Goal: Check status: Check status

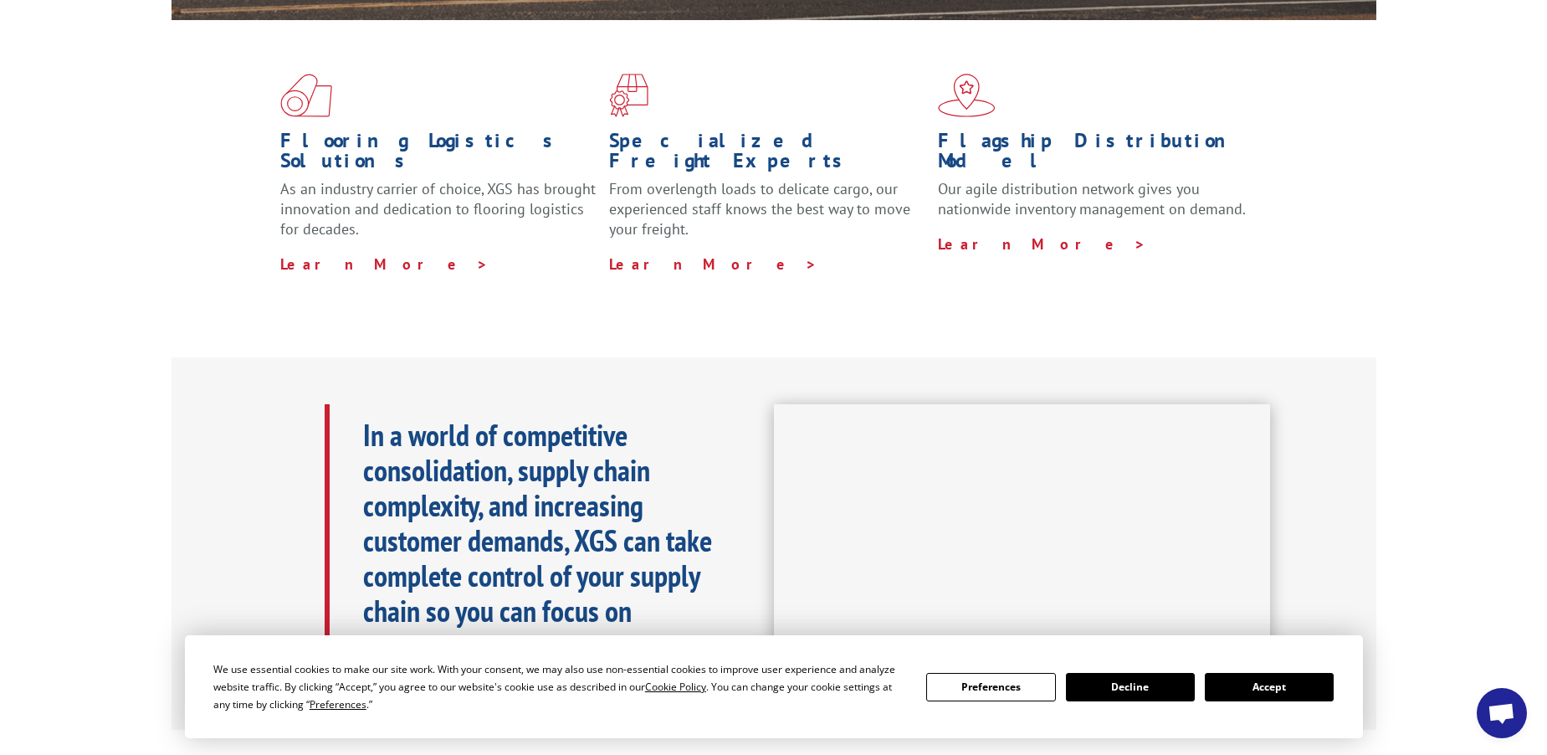
scroll to position [470, 0]
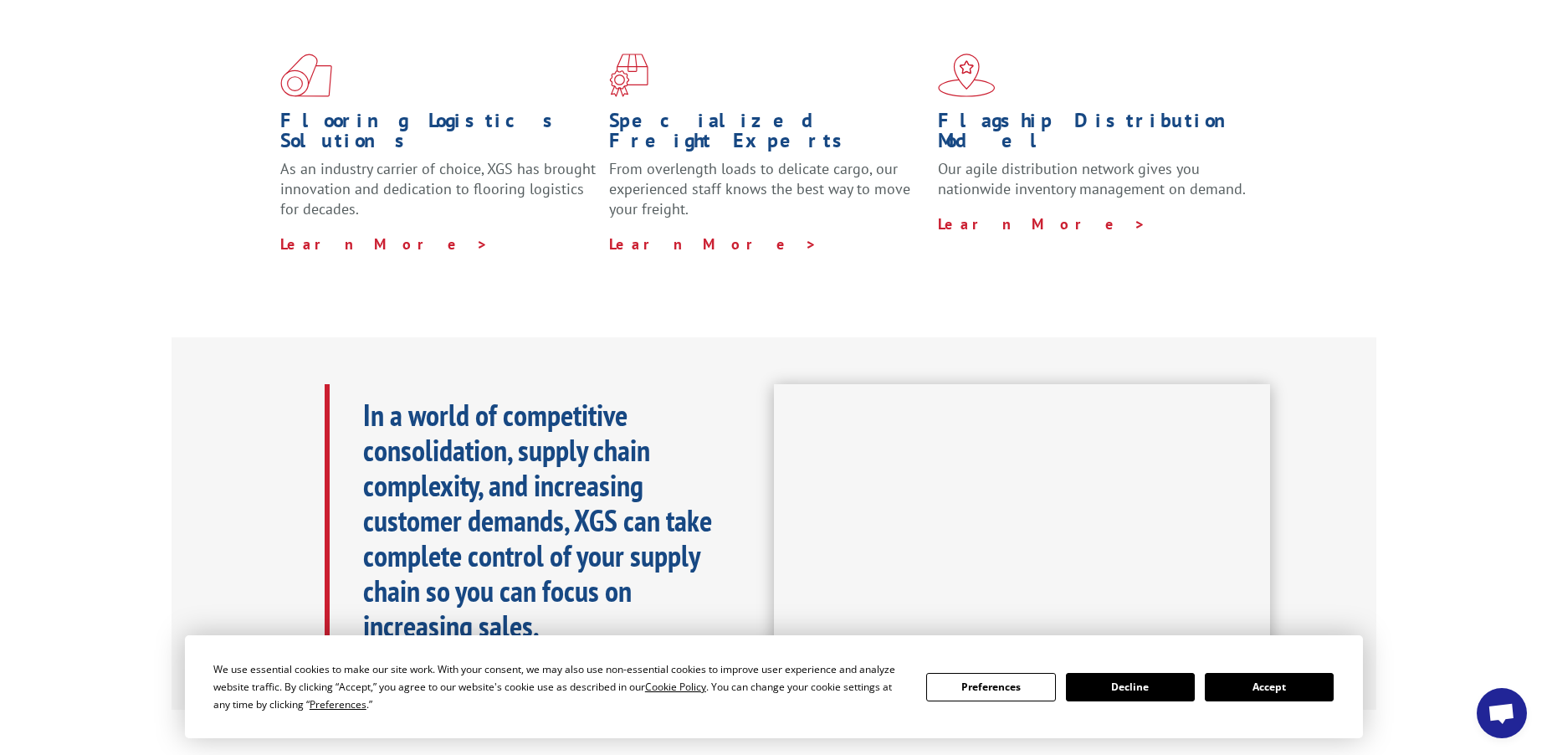
click at [1269, 683] on button "Accept" at bounding box center [1269, 687] width 129 height 28
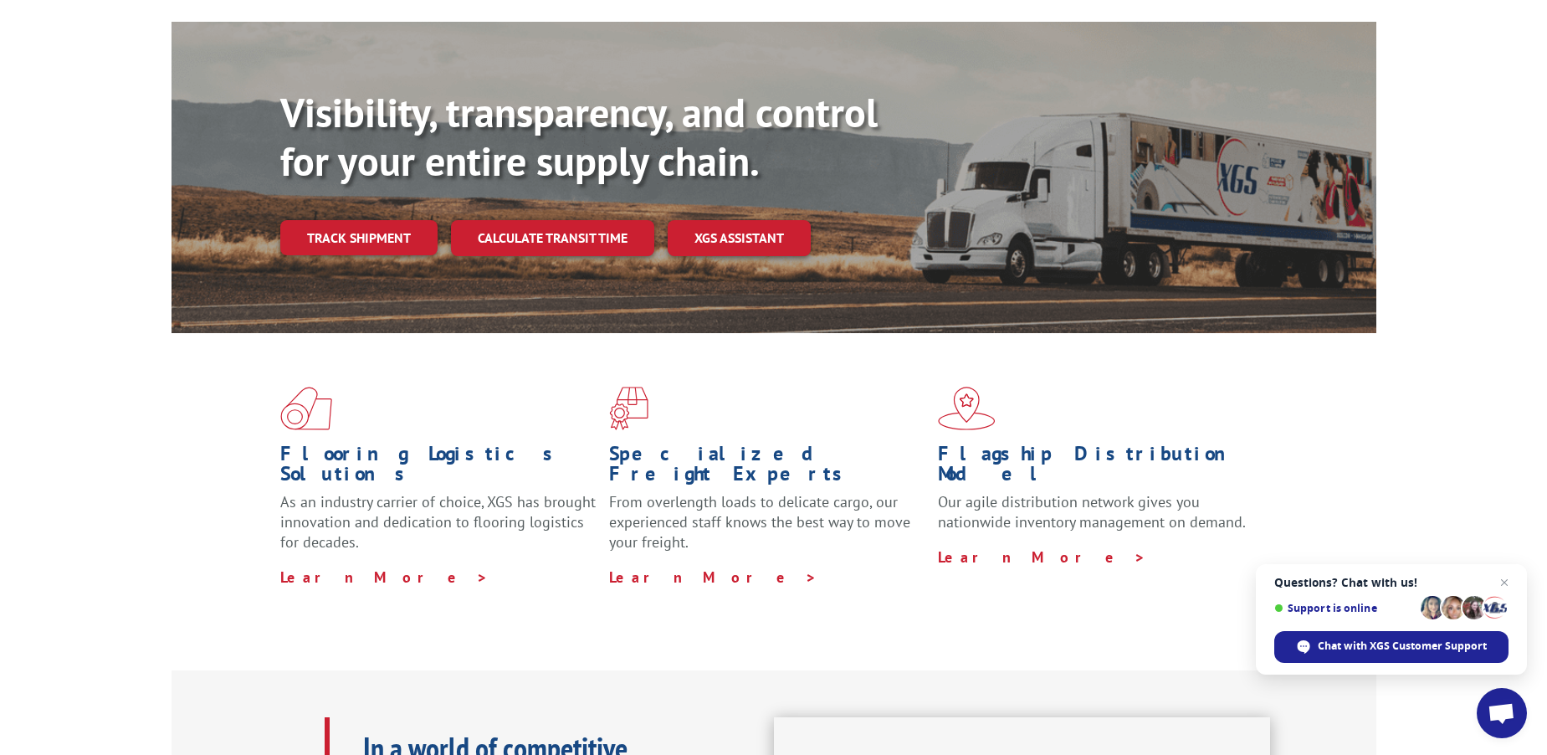
scroll to position [0, 0]
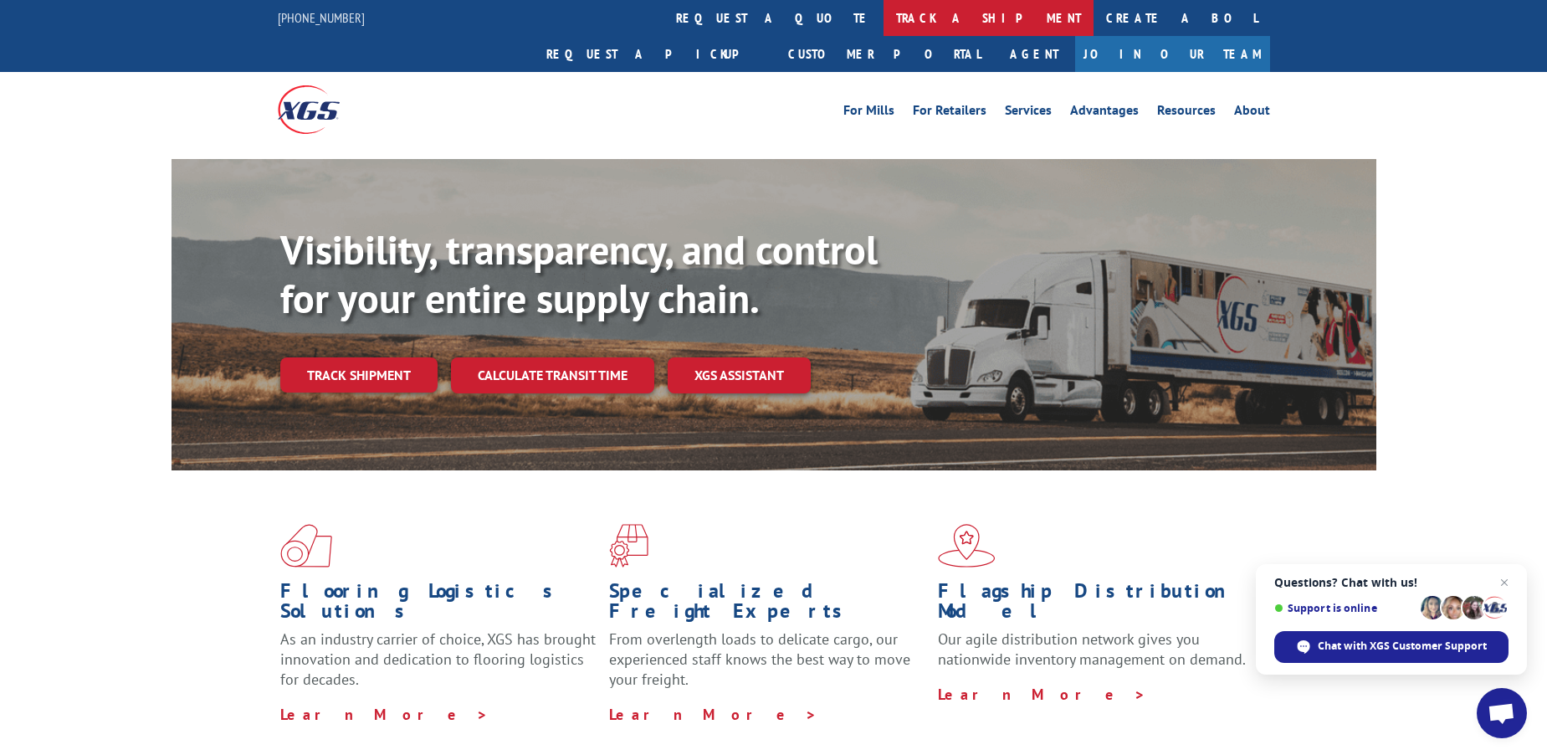
click at [883, 13] on link "track a shipment" at bounding box center [988, 18] width 210 height 36
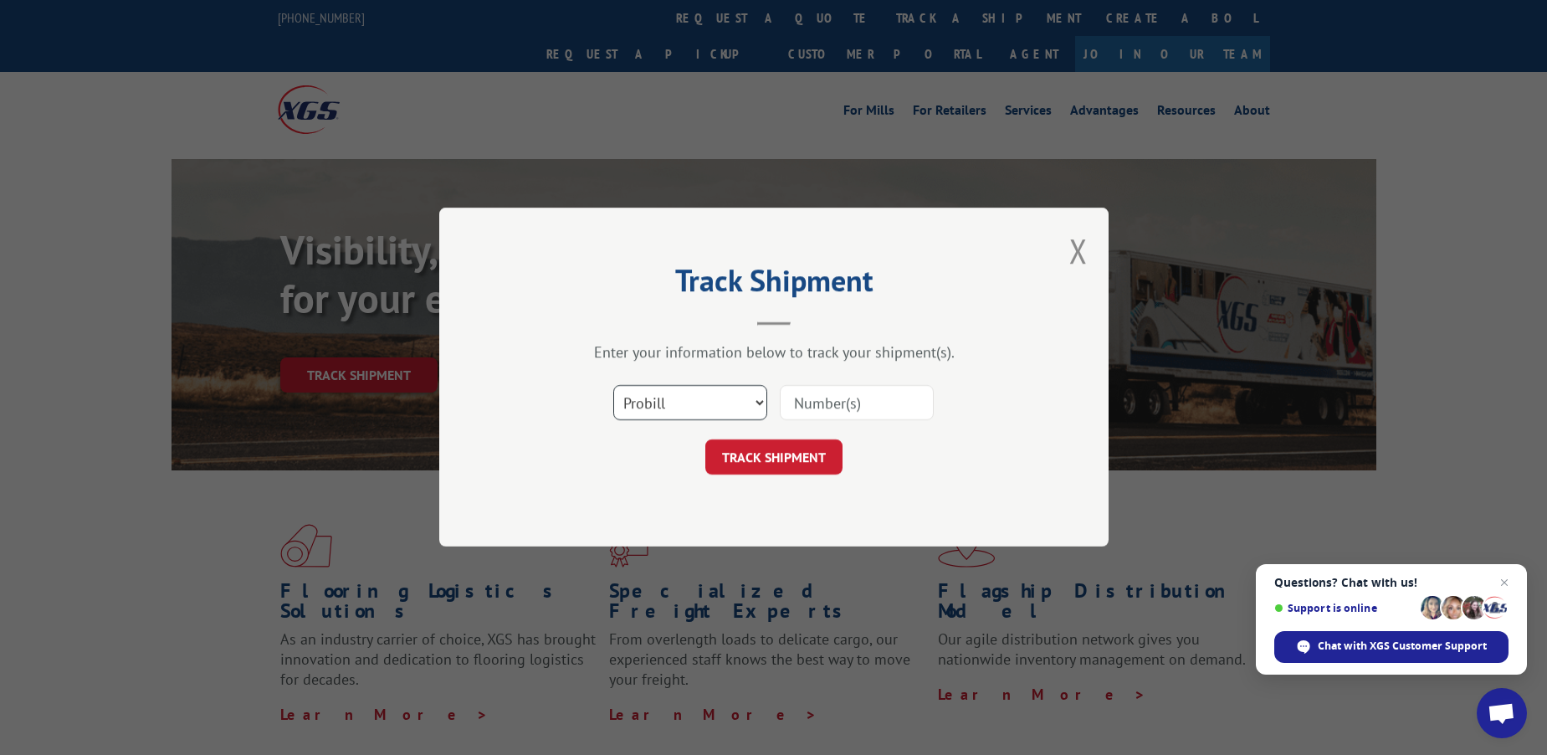
click at [675, 391] on select "Select category... Probill BOL PO" at bounding box center [690, 403] width 154 height 35
click at [613, 386] on select "Select category... Probill BOL PO" at bounding box center [690, 403] width 154 height 35
click at [837, 393] on input at bounding box center [857, 403] width 154 height 35
type input "17675177"
click at [786, 440] on button "TRACK SHIPMENT" at bounding box center [773, 457] width 137 height 35
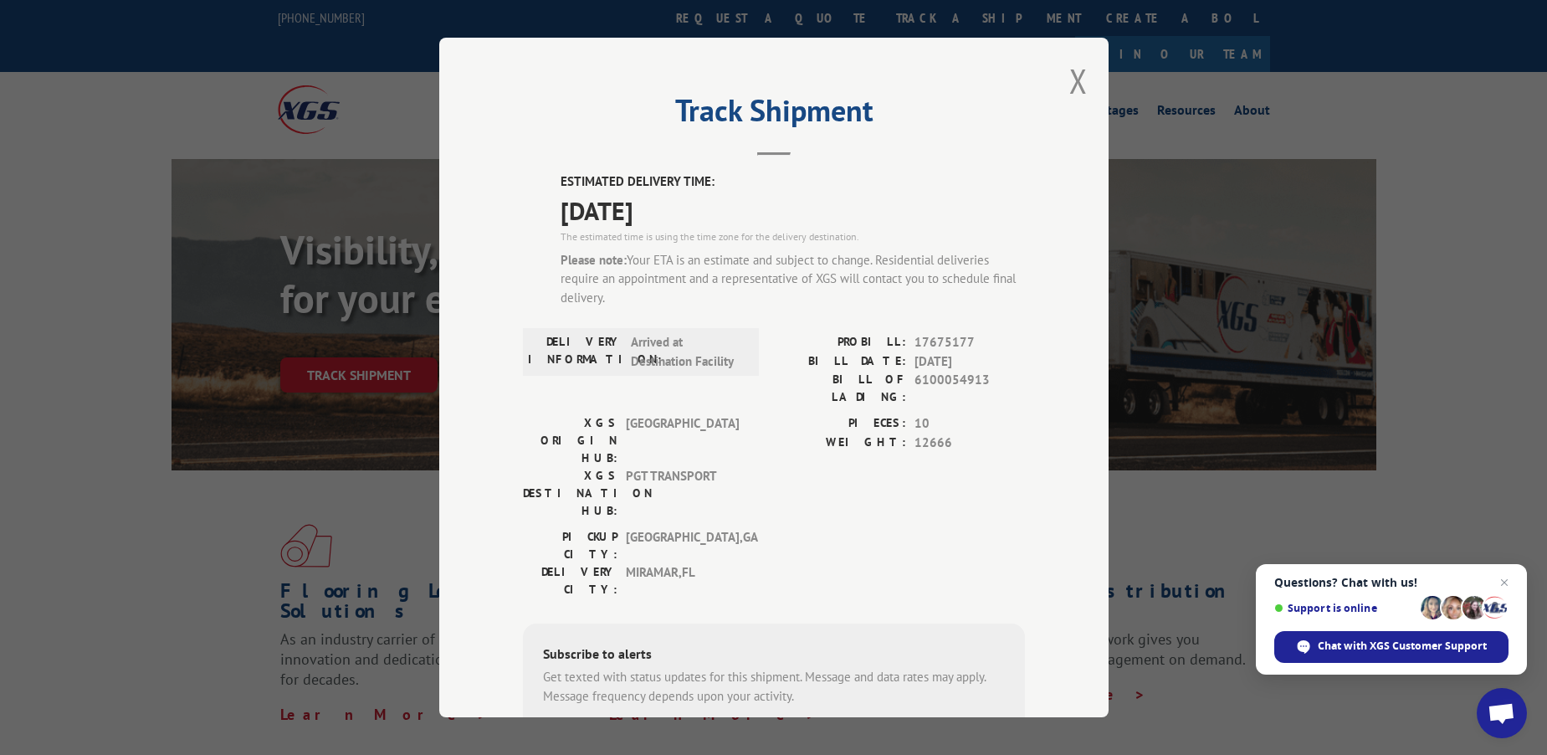
click at [785, 439] on div "PIECES: 10 WEIGHT: 12666" at bounding box center [899, 471] width 251 height 114
click at [1071, 73] on button "Close modal" at bounding box center [1078, 81] width 18 height 44
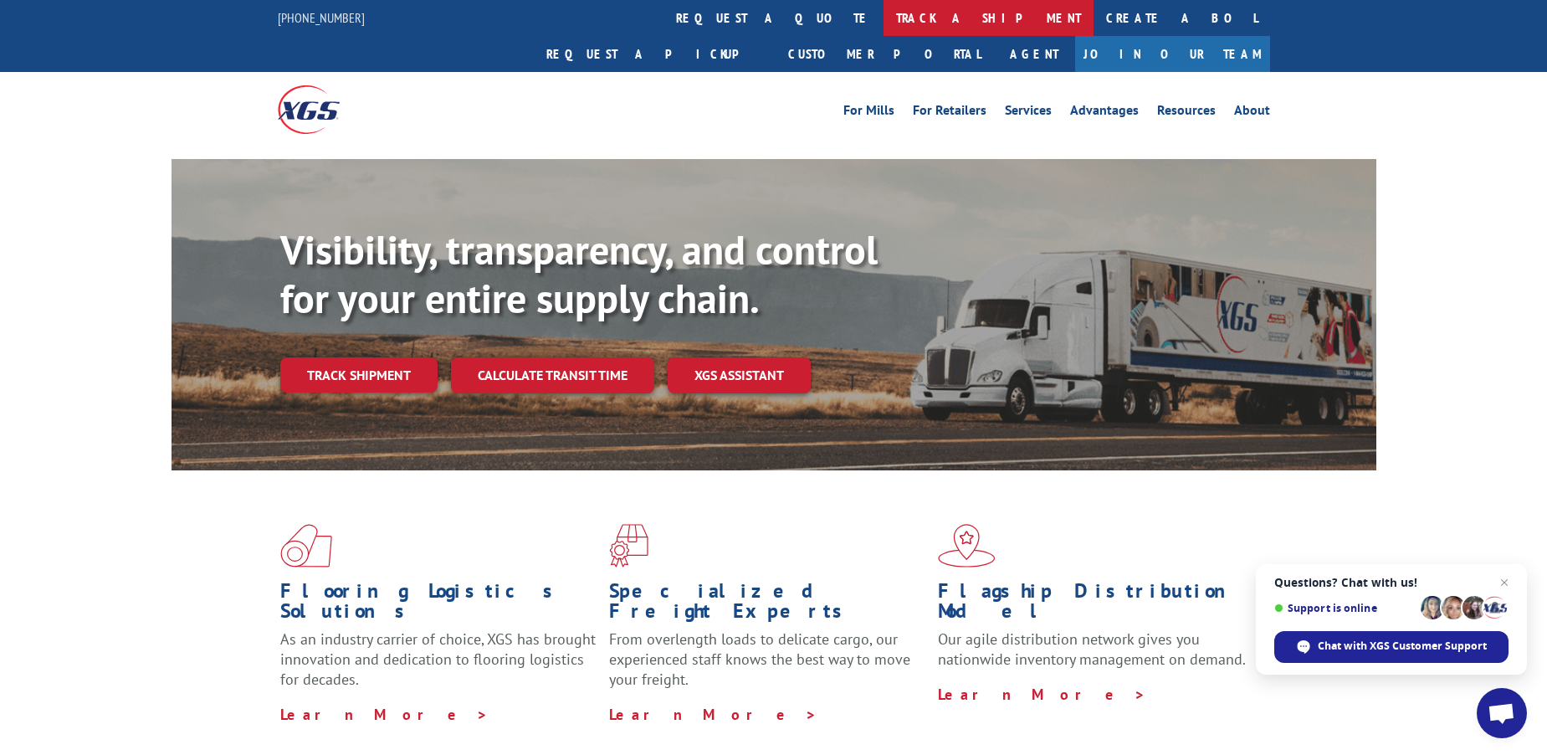
click at [883, 10] on link "track a shipment" at bounding box center [988, 18] width 210 height 36
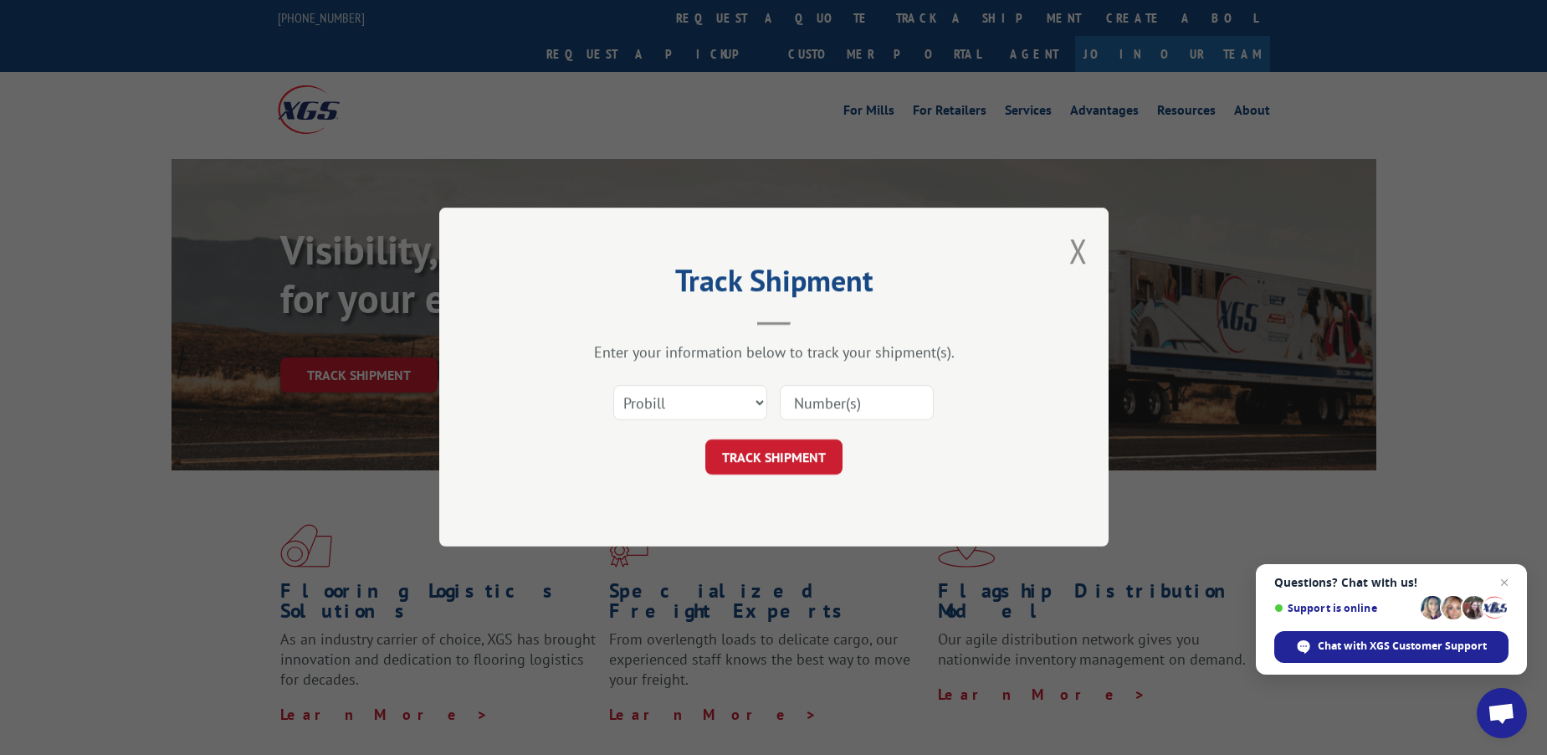
click at [849, 401] on input at bounding box center [857, 403] width 154 height 35
type input "17675177"
click at [775, 455] on button "TRACK SHIPMENT" at bounding box center [773, 457] width 137 height 35
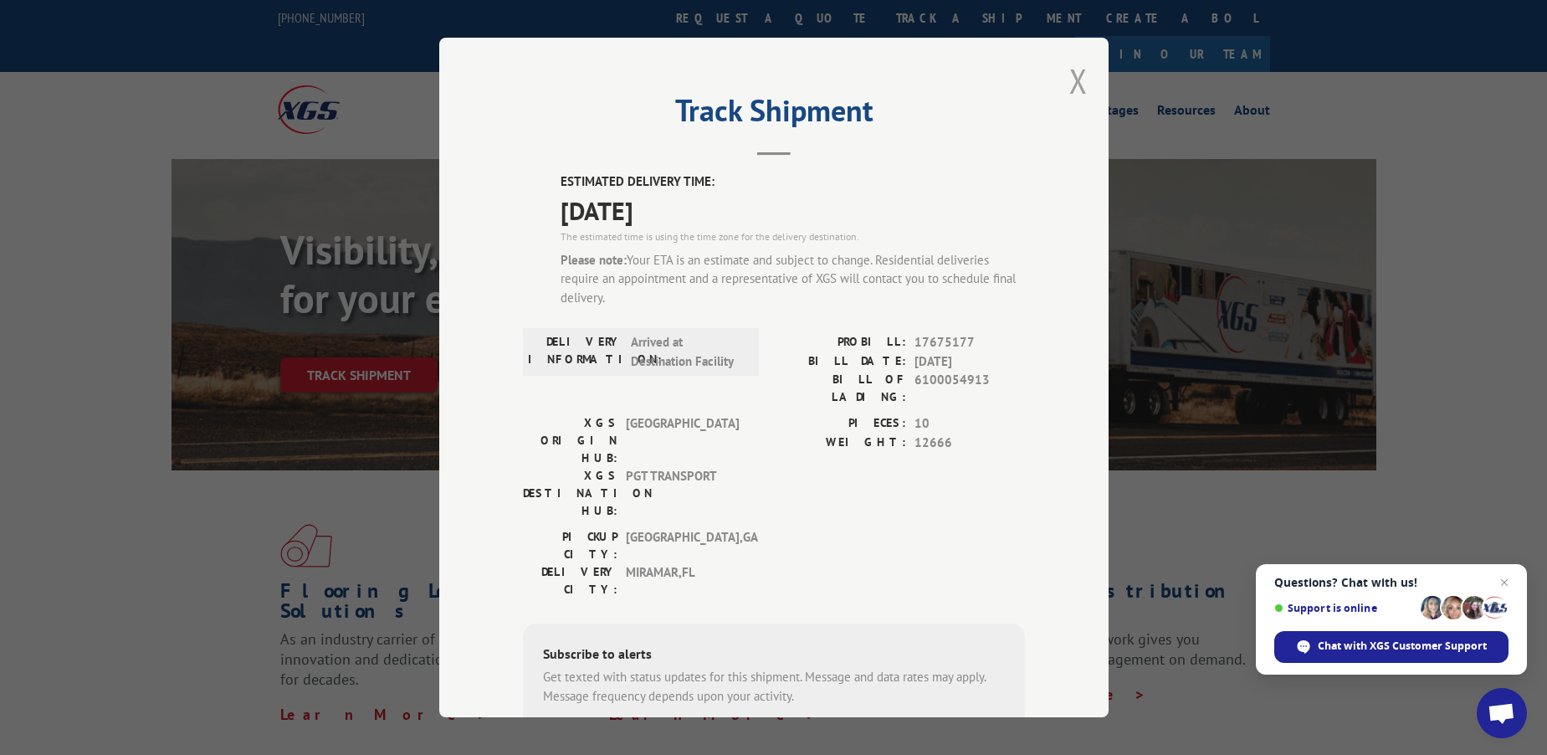
click at [1069, 94] on button "Close modal" at bounding box center [1078, 81] width 18 height 44
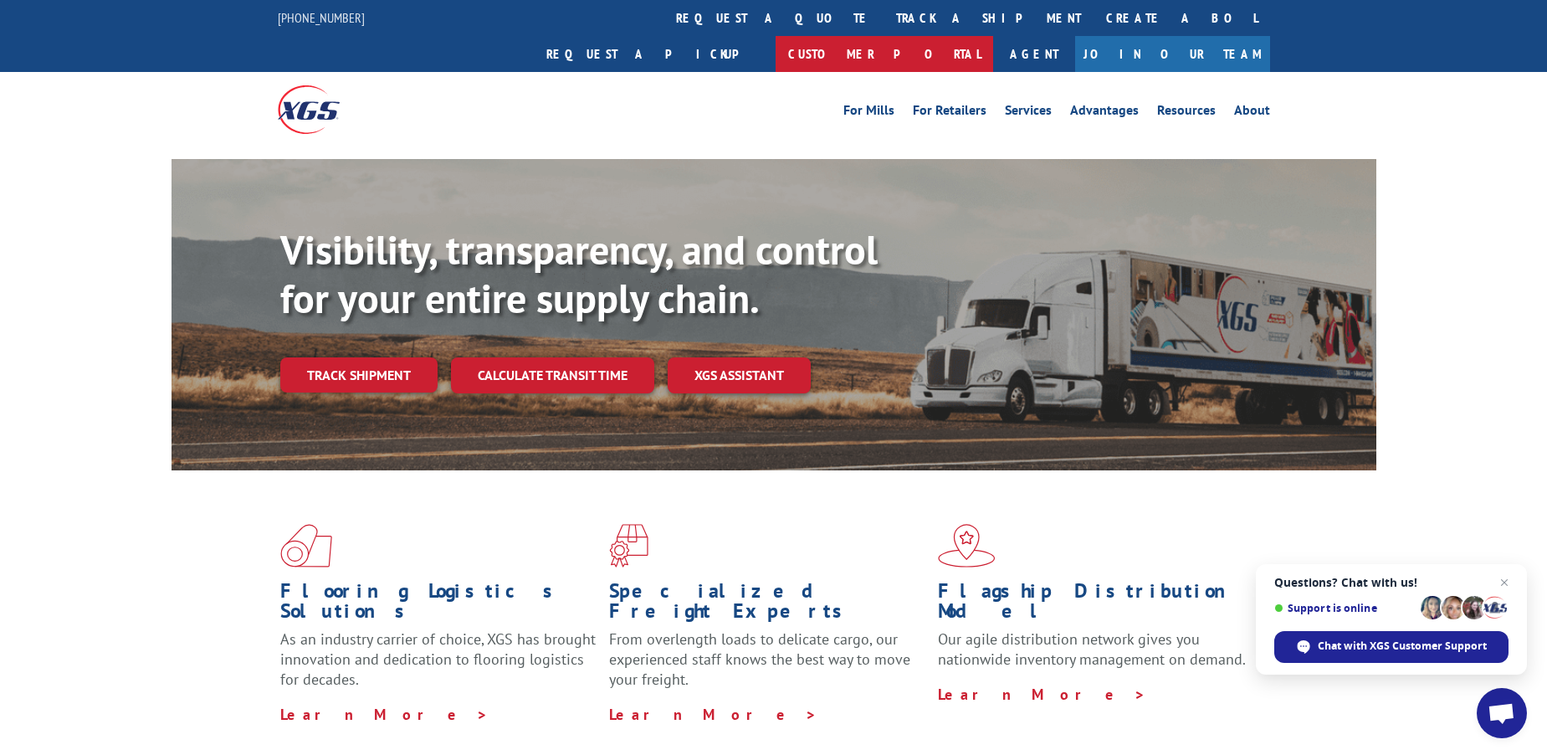
click at [993, 36] on link "Customer Portal" at bounding box center [883, 54] width 217 height 36
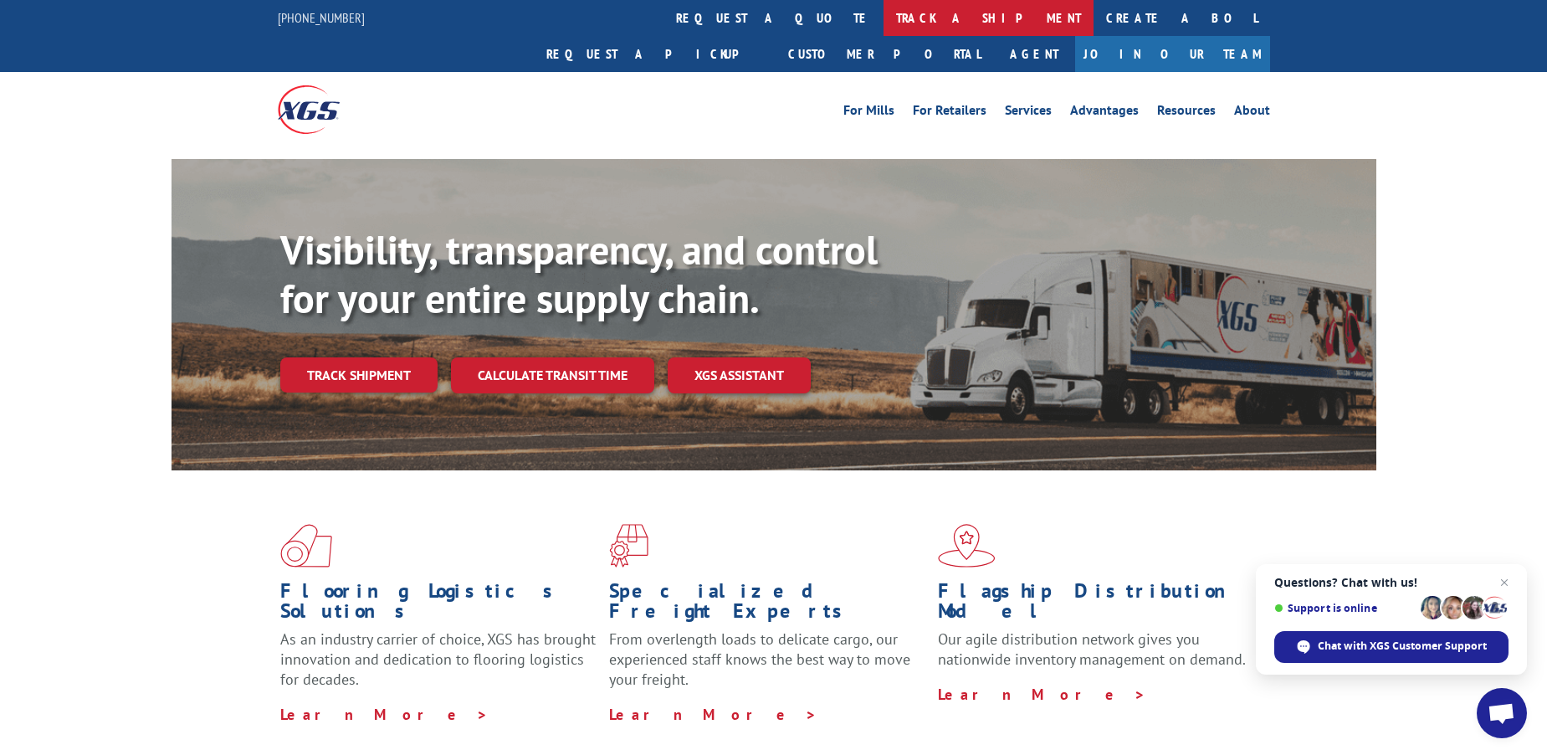
click at [883, 19] on link "track a shipment" at bounding box center [988, 18] width 210 height 36
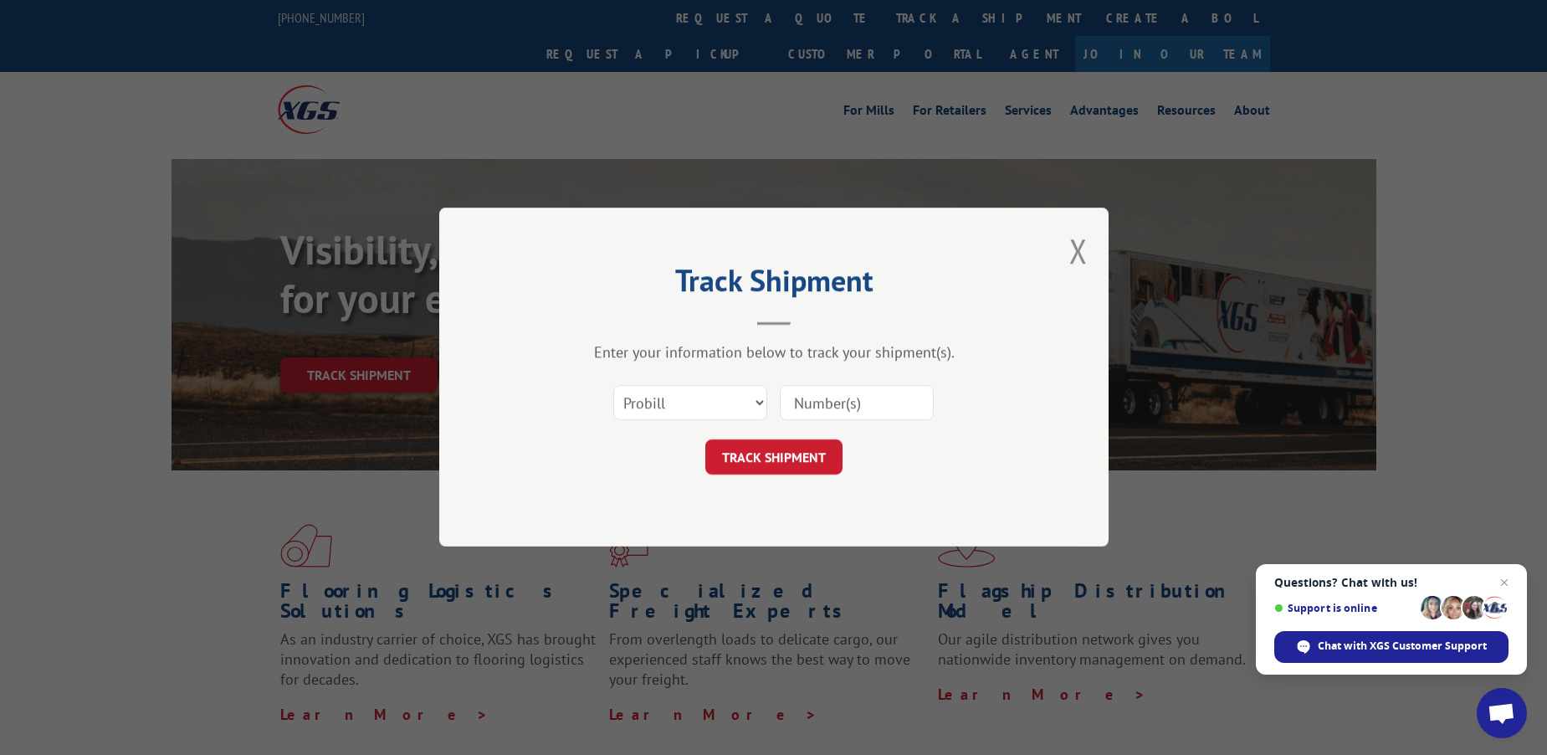
click at [842, 413] on input at bounding box center [857, 403] width 154 height 35
type input "17675177"
click at [778, 449] on button "TRACK SHIPMENT" at bounding box center [773, 457] width 137 height 35
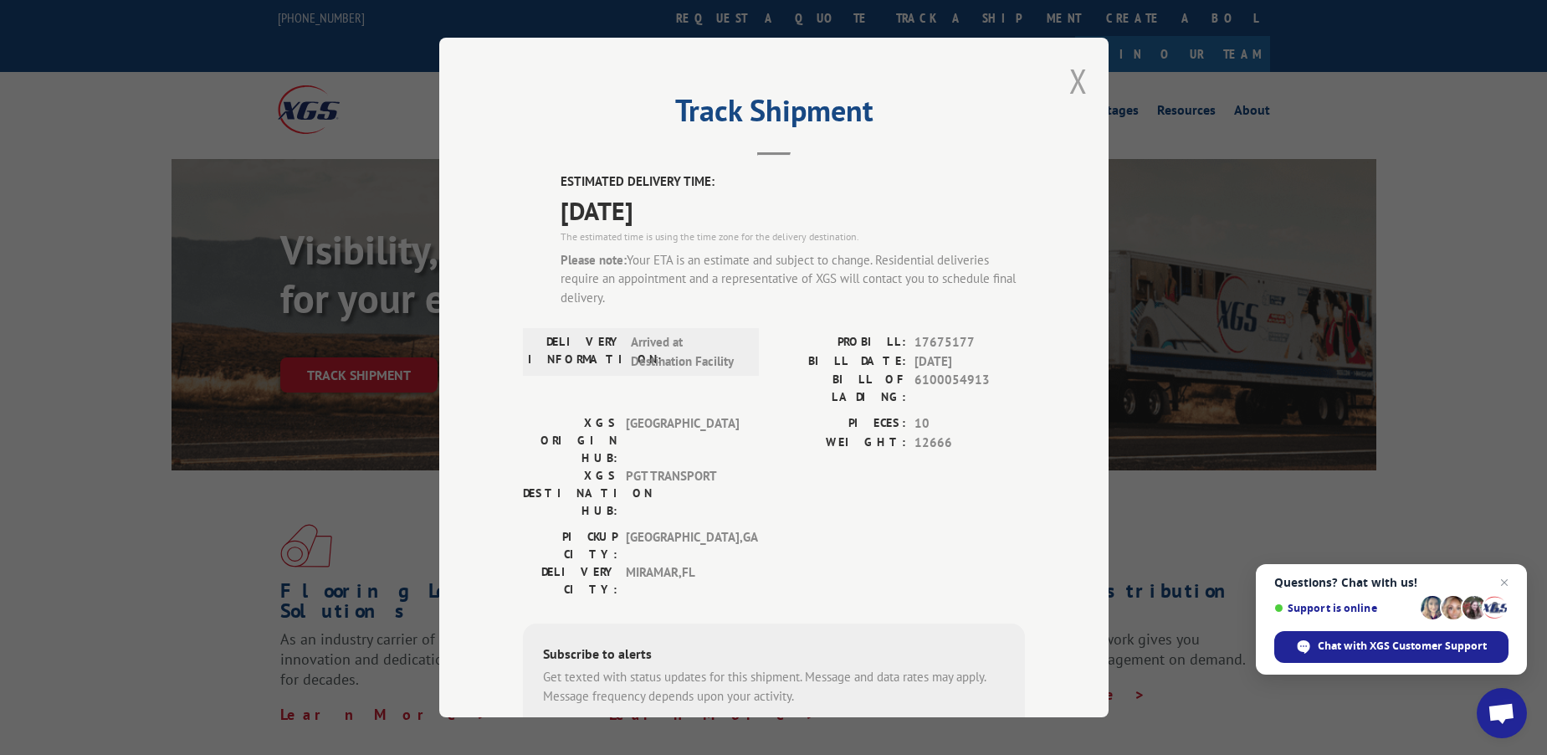
click at [1069, 75] on button "Close modal" at bounding box center [1078, 81] width 18 height 44
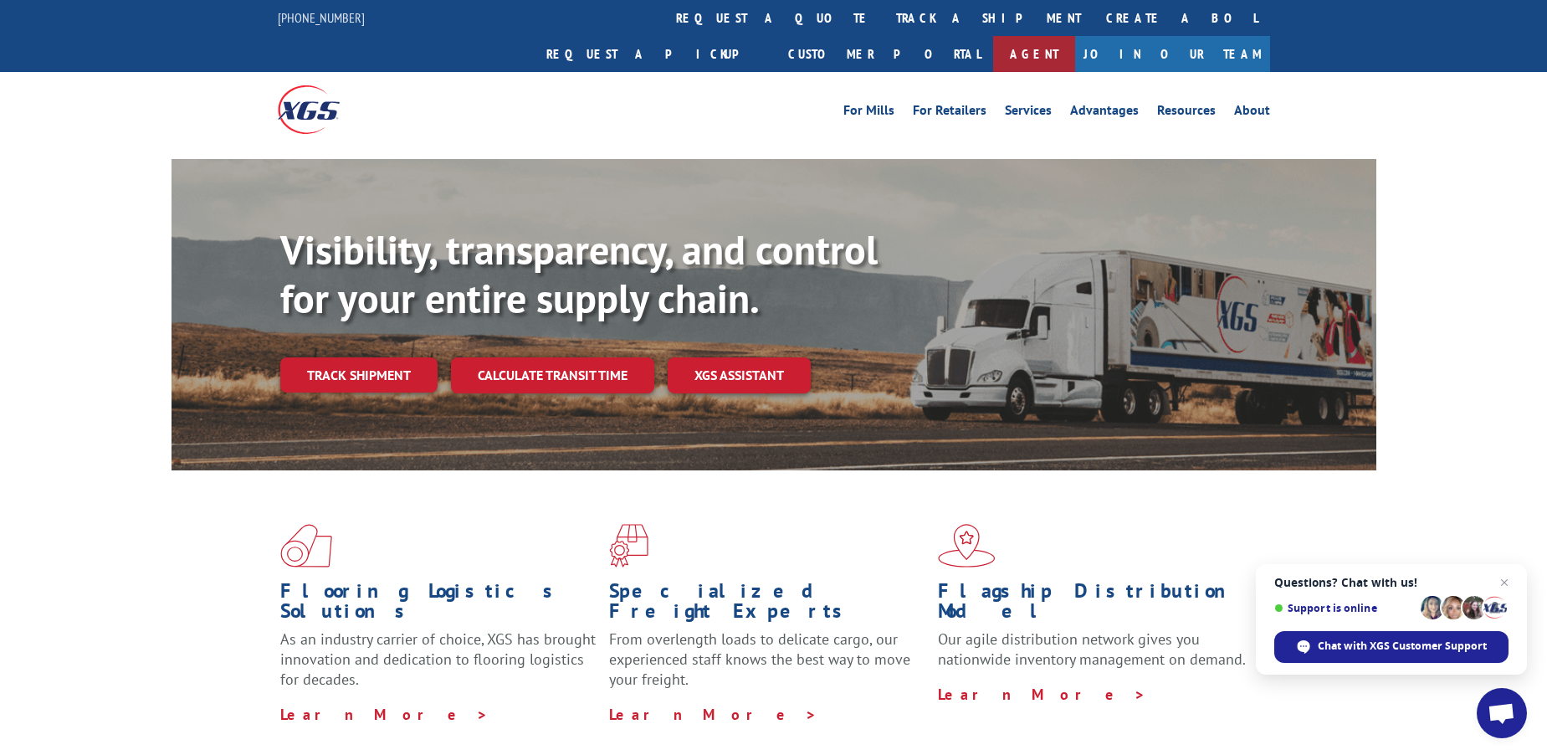
click at [1075, 36] on link "Agent" at bounding box center [1034, 54] width 82 height 36
